Goal: Find specific page/section: Find specific page/section

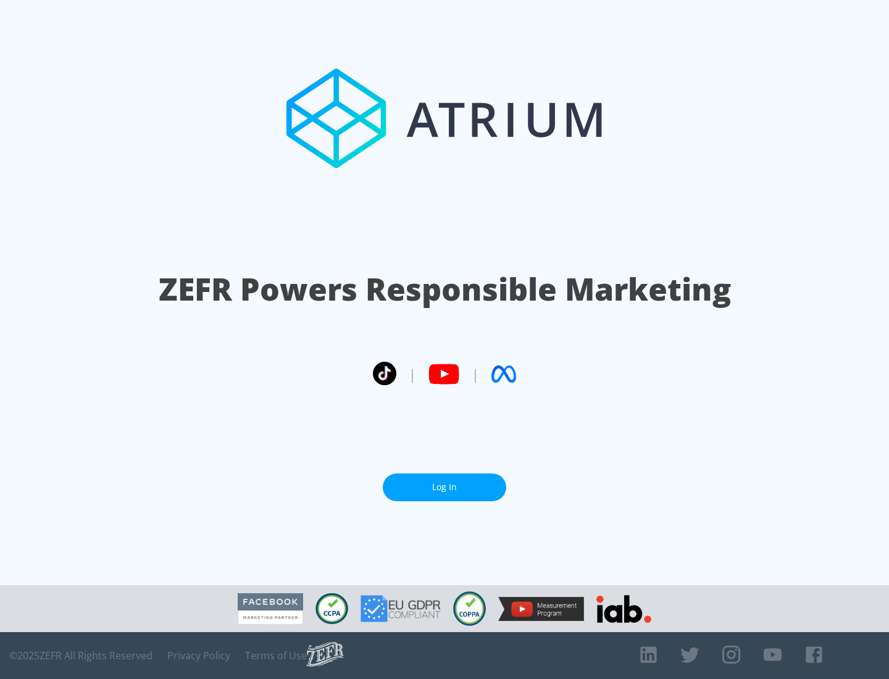
click at [445, 487] on link "Log In" at bounding box center [445, 488] width 124 height 28
